Goal: Navigation & Orientation: Go to known website

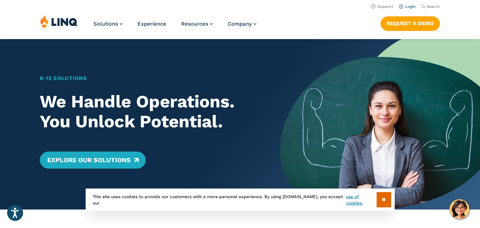
click at [409, 8] on link "Login" at bounding box center [407, 6] width 17 height 5
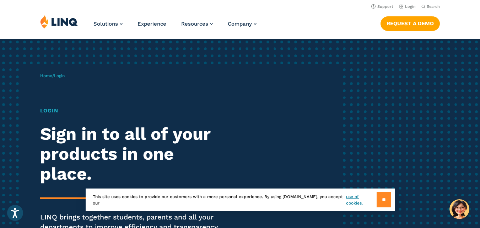
click at [384, 195] on input "**" at bounding box center [384, 199] width 15 height 15
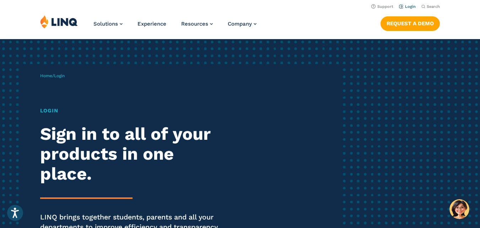
click at [411, 4] on link "Login" at bounding box center [407, 6] width 17 height 5
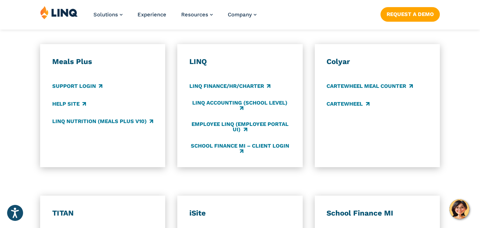
scroll to position [598, 0]
